Goal: Find specific page/section: Find specific page/section

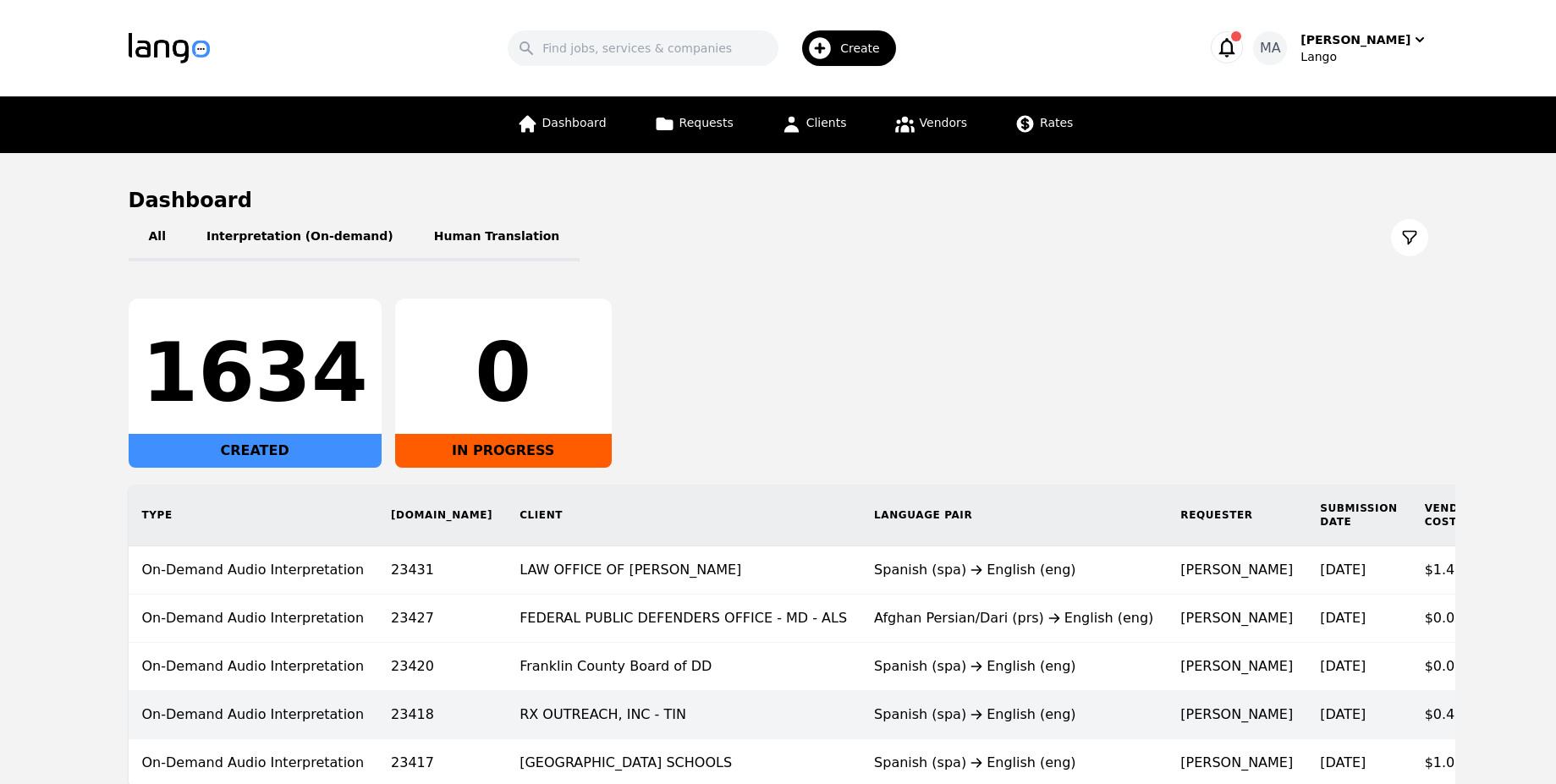
scroll to position [0, 115]
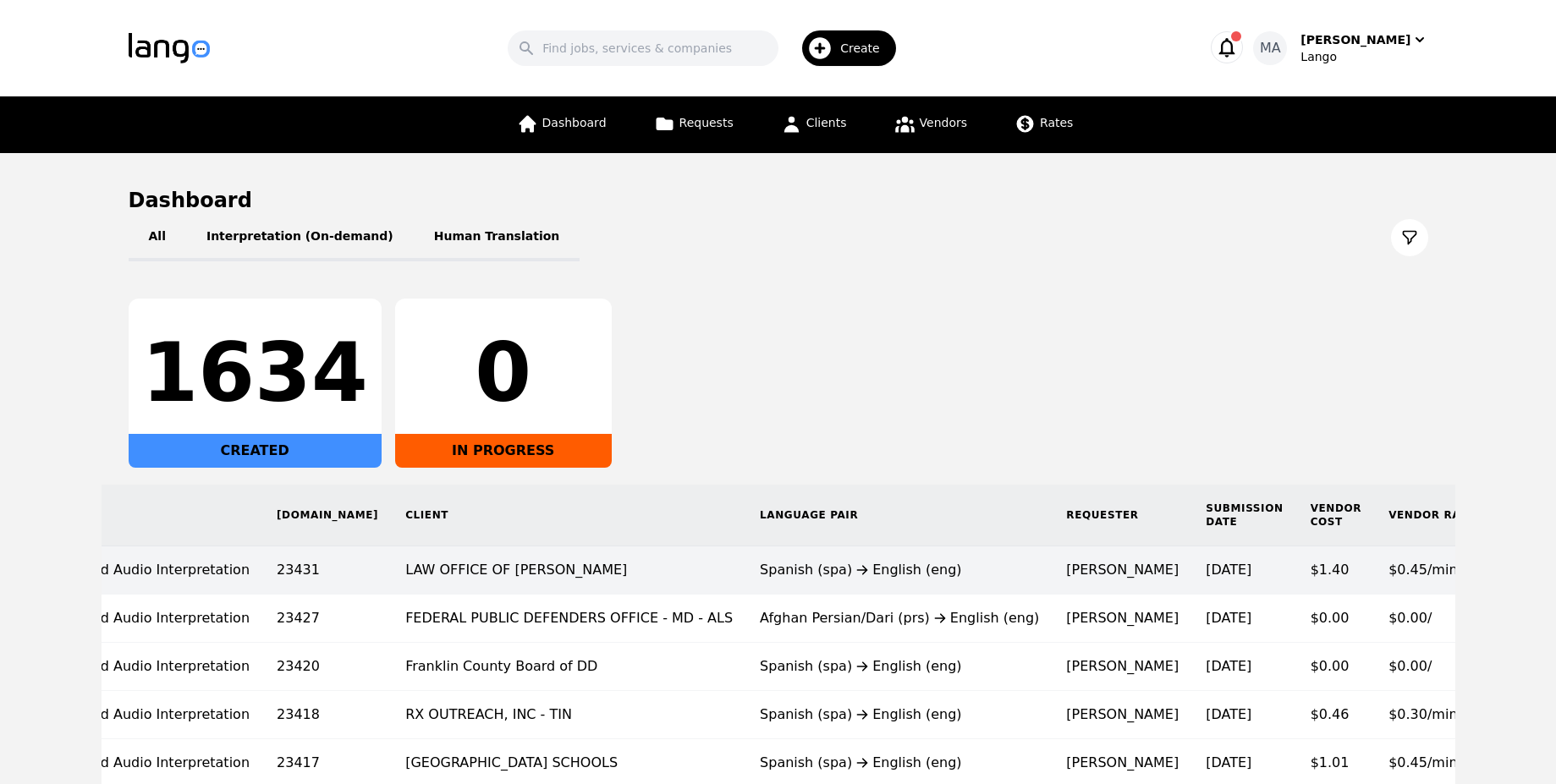
click at [841, 575] on div "Spanish (spa) English (eng)" at bounding box center [899, 570] width 279 height 20
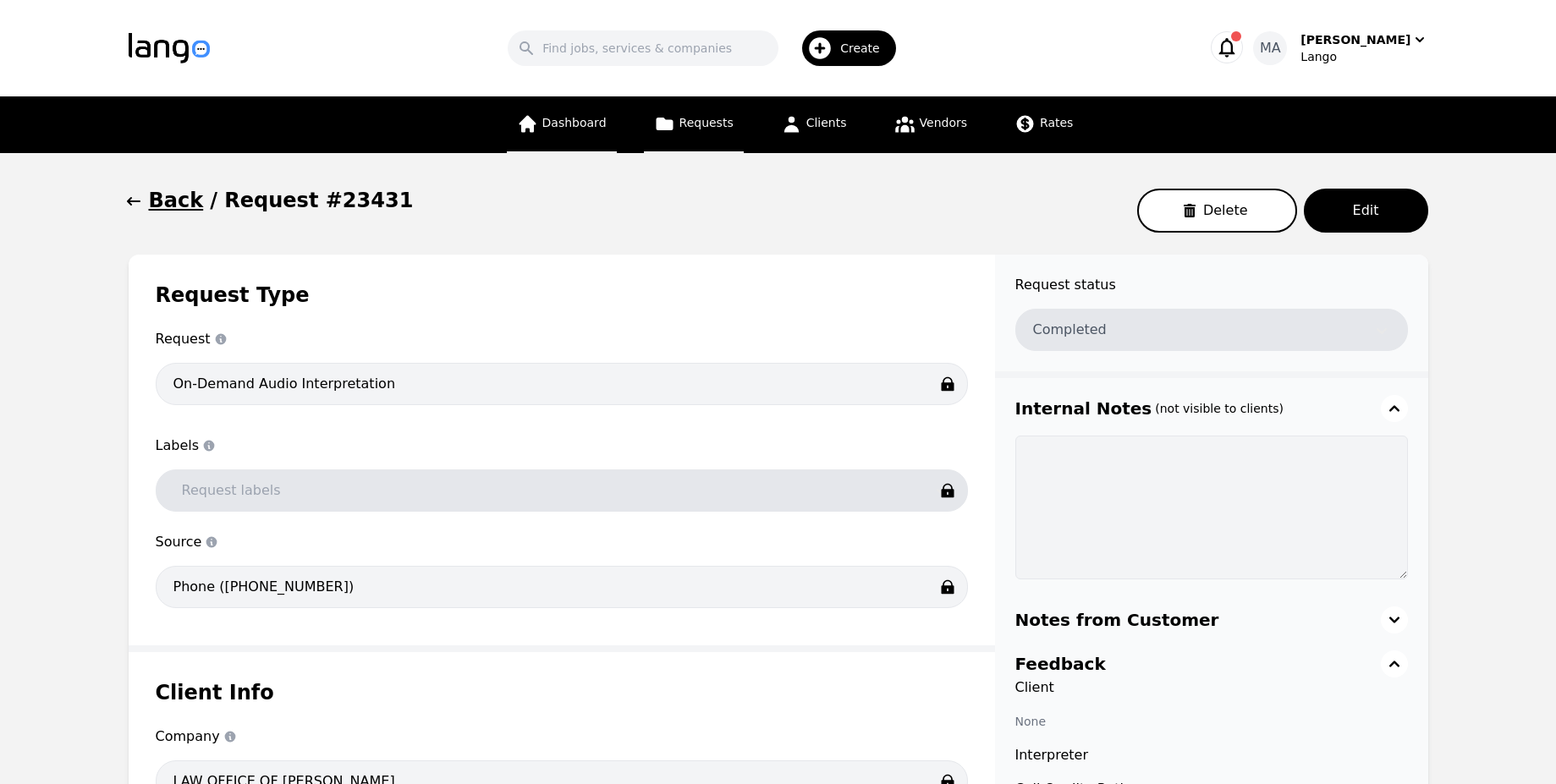
click at [582, 147] on link "Dashboard" at bounding box center [562, 125] width 110 height 57
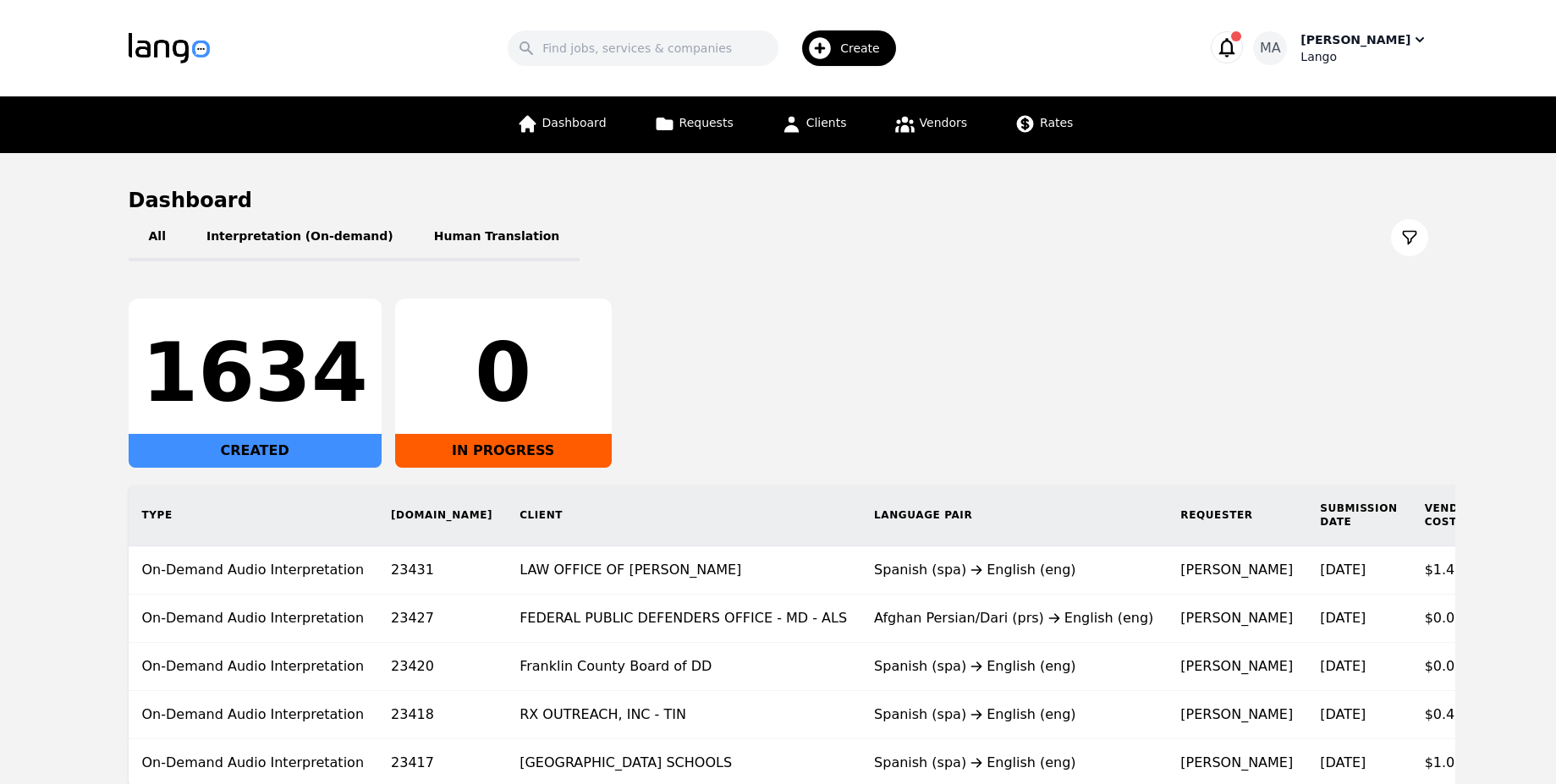
click at [1331, 38] on div "[PERSON_NAME]" at bounding box center [1355, 39] width 110 height 16
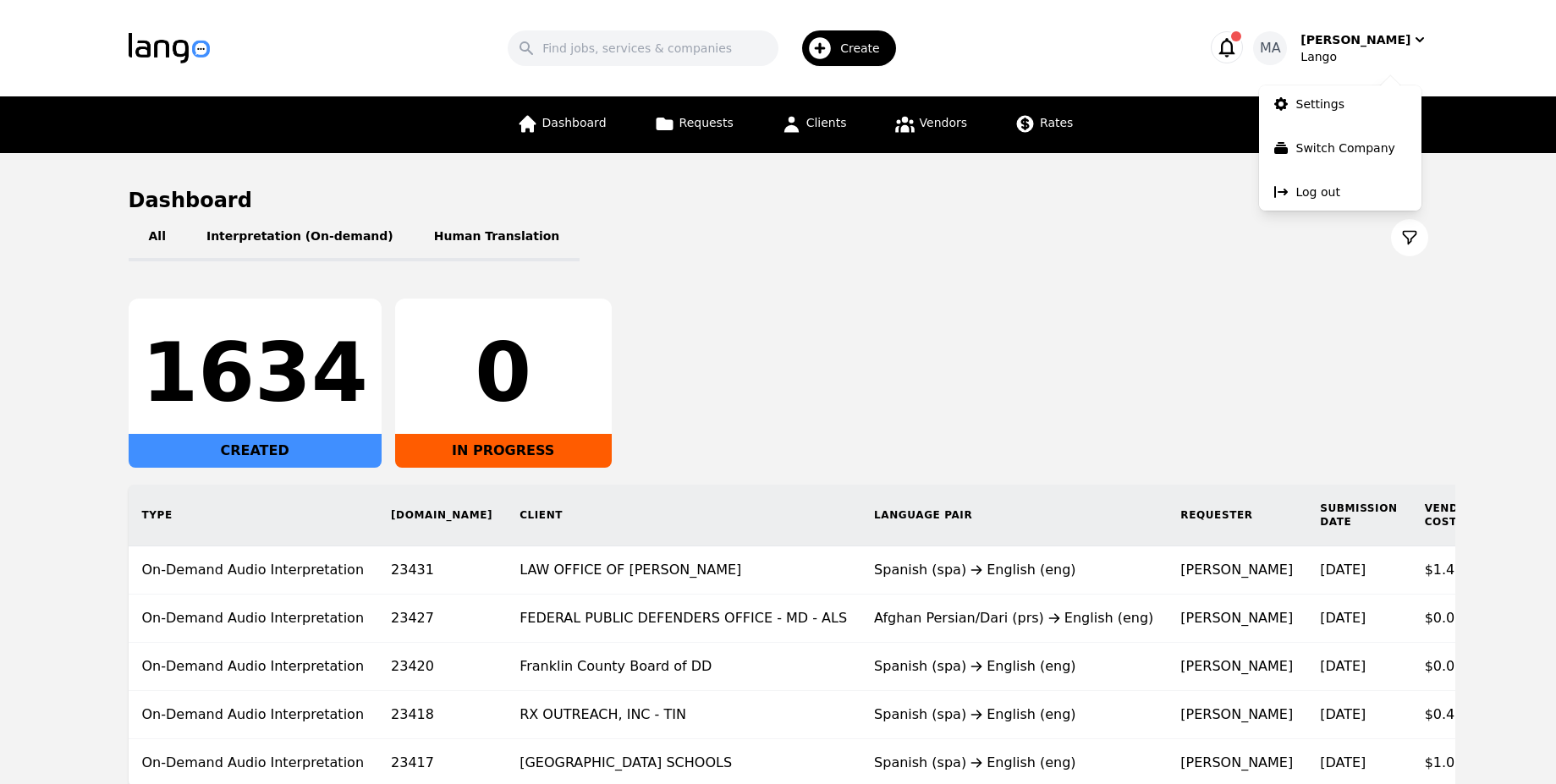
click at [1238, 46] on icon "button" at bounding box center [1227, 48] width 24 height 24
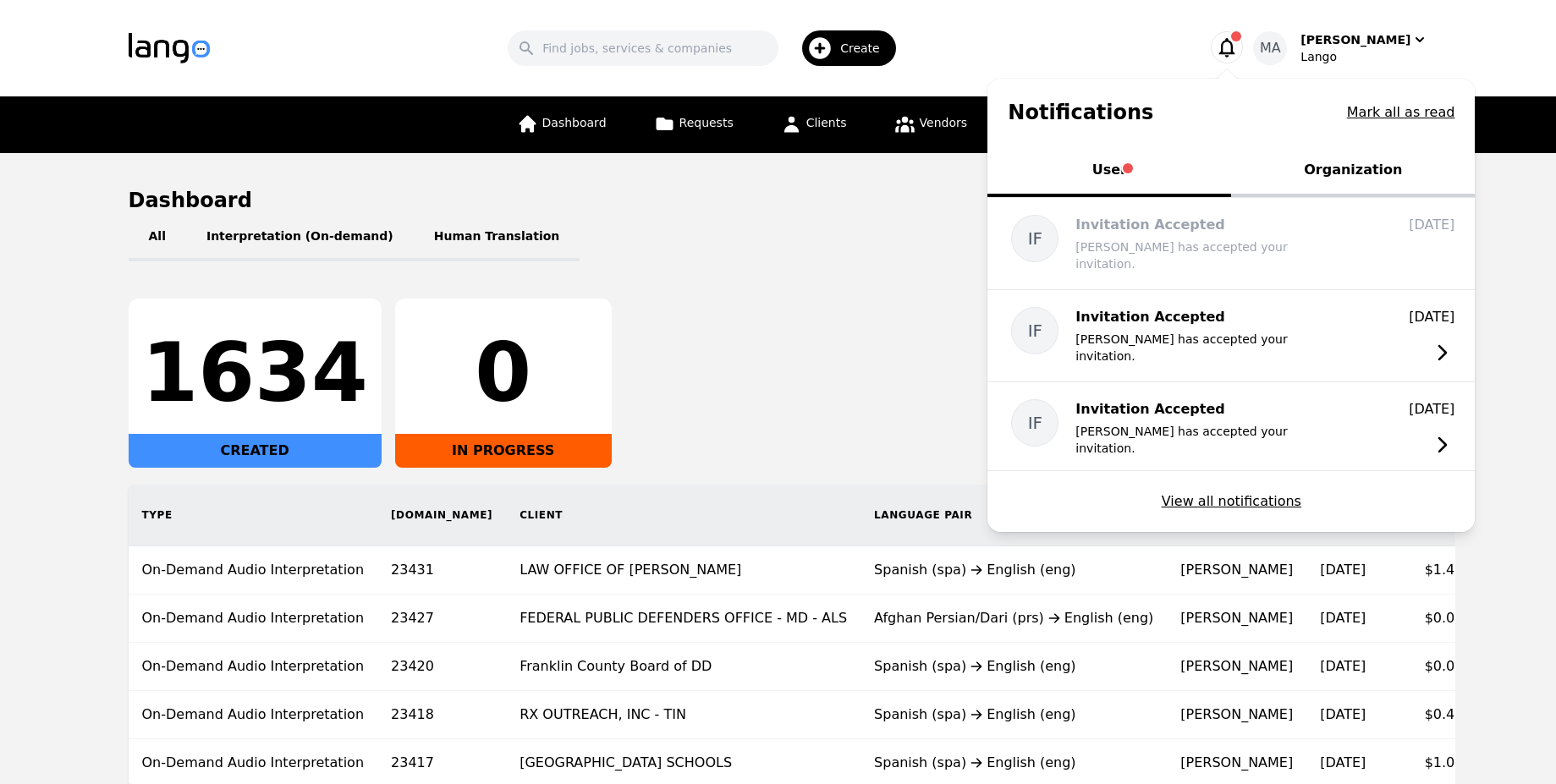
click at [1364, 156] on button "Organization" at bounding box center [1353, 171] width 244 height 50
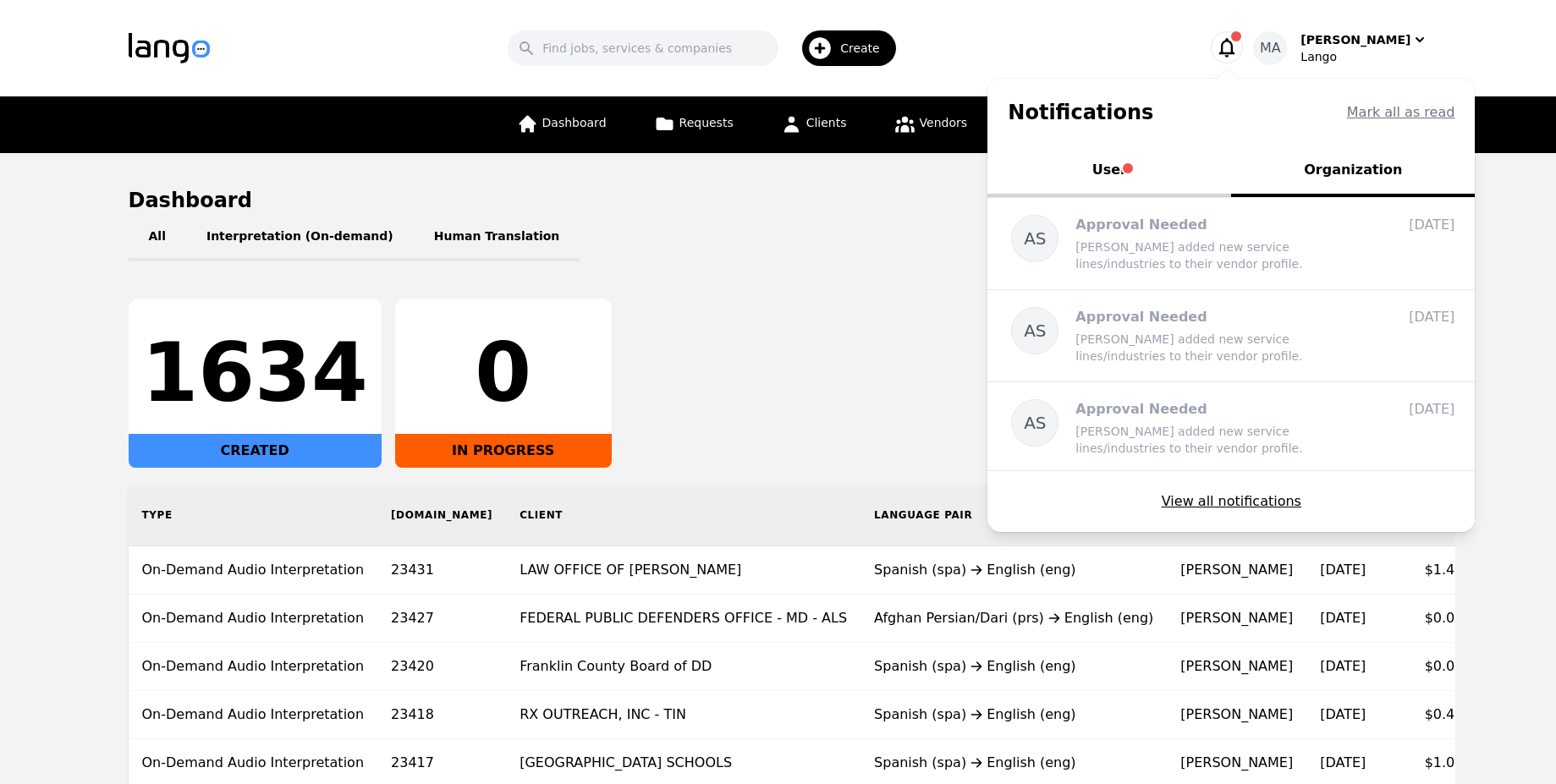
click at [615, 288] on div "All Interpretation (On-demand) Human Translation 1634 CREATED 0 IN PROGRESS Typ…" at bounding box center [778, 501] width 1299 height 573
